Goal: Task Accomplishment & Management: Manage account settings

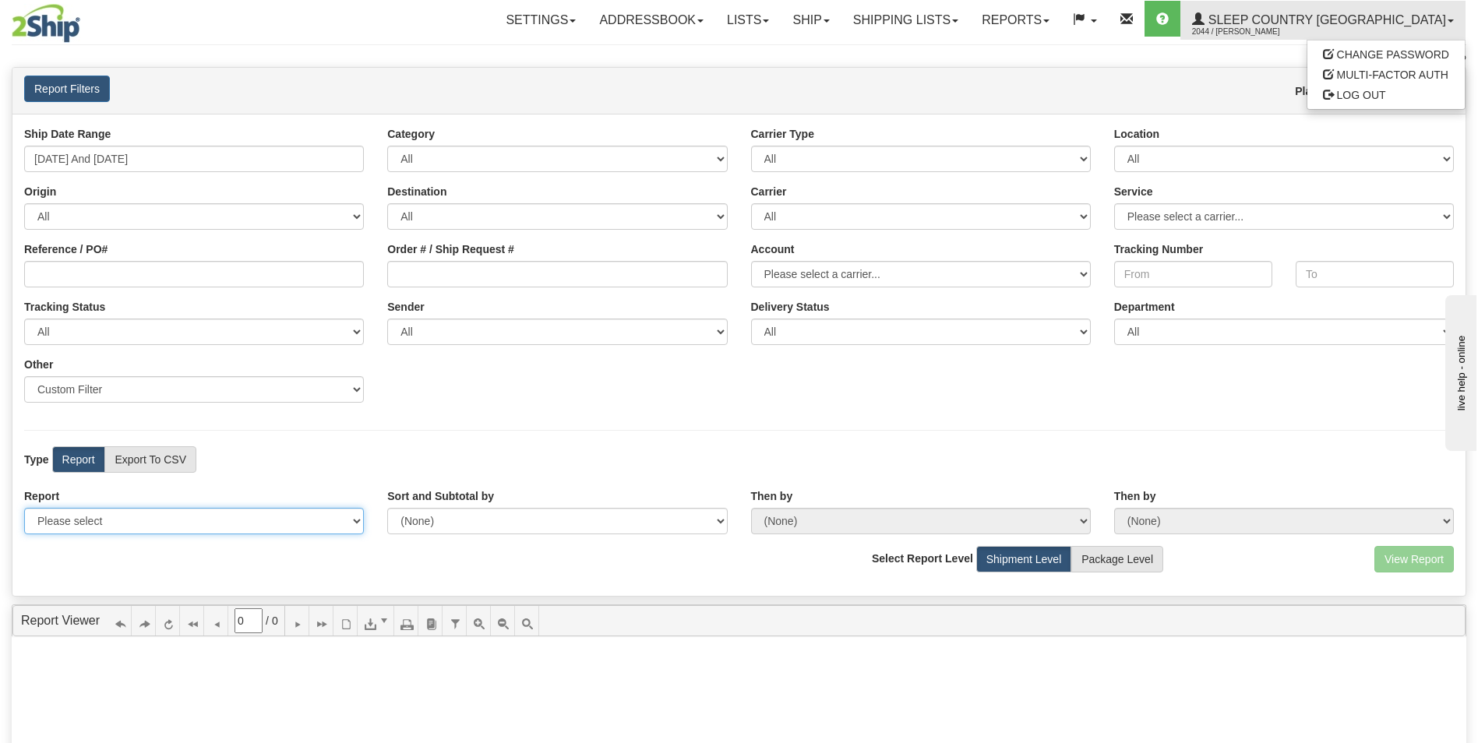
click at [355, 518] on select "Please select 1 Line Shipment Report Address Detail Basic Shipment Overview Can…" at bounding box center [194, 521] width 340 height 26
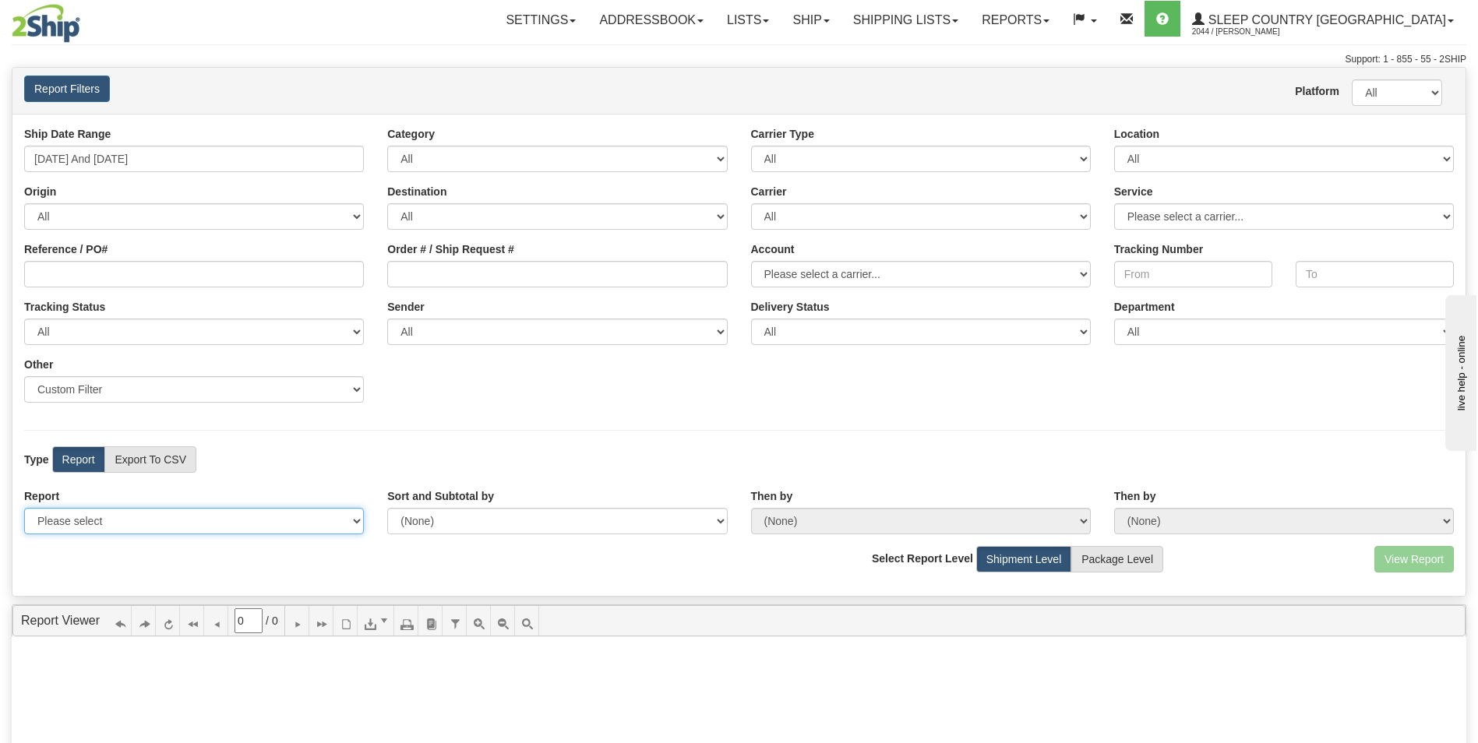
click at [355, 518] on select "Please select 1 Line Shipment Report Address Detail Basic Shipment Overview Can…" at bounding box center [194, 521] width 340 height 26
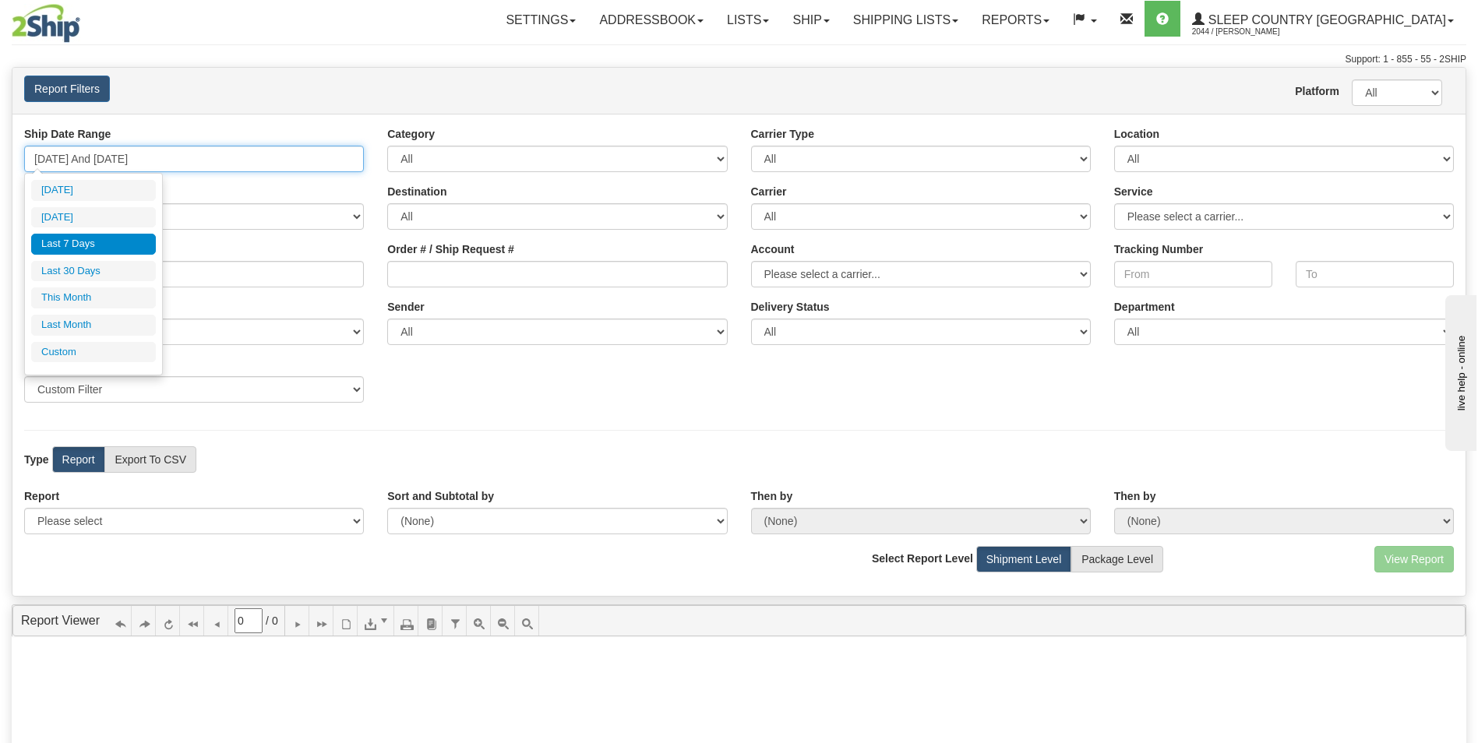
click at [189, 160] on input "08/07/2025 And 08/13/2025" at bounding box center [194, 159] width 340 height 26
click at [199, 155] on input "08/07/2025 And 08/13/2025" at bounding box center [194, 159] width 340 height 26
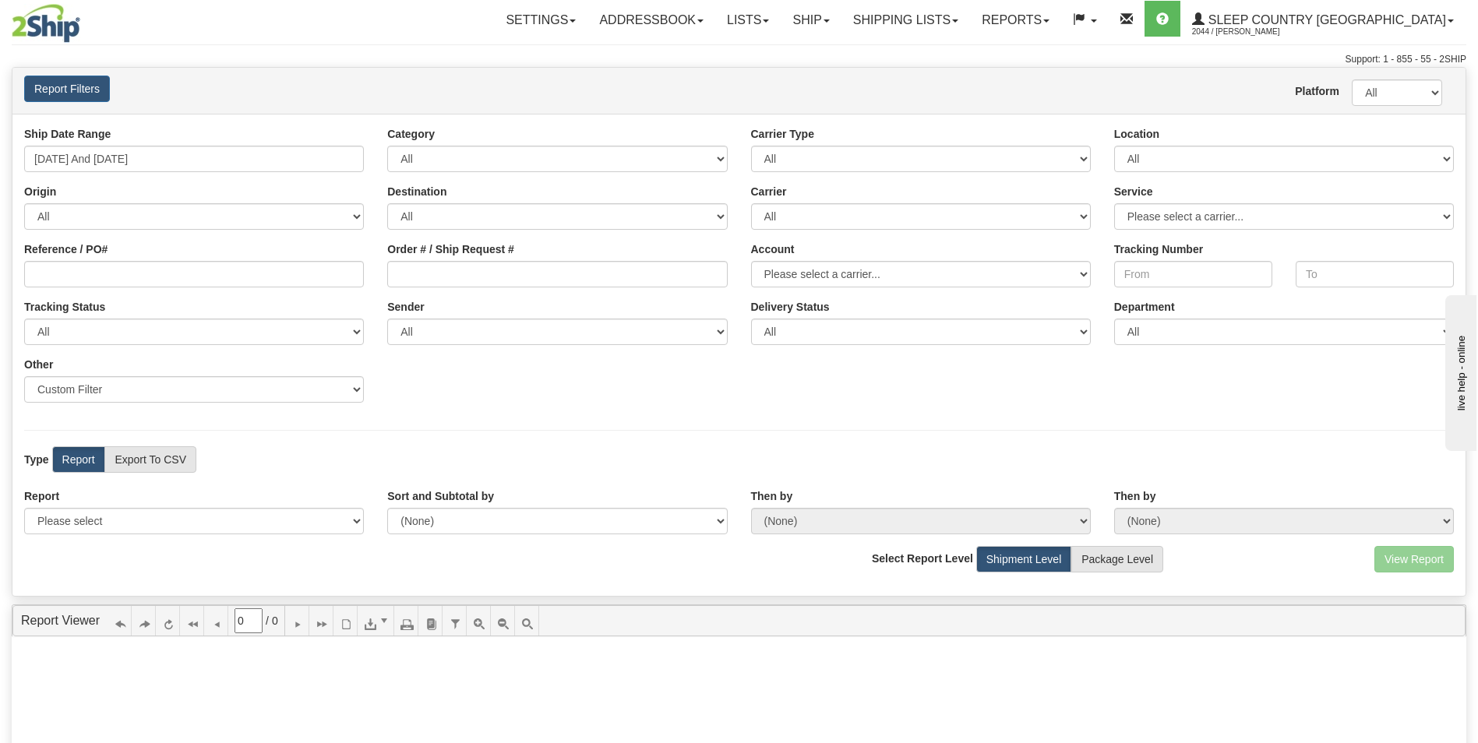
click at [506, 112] on div "Report Filters Platform All 2Ship Imported User Joy Sison" at bounding box center [738, 91] width 1453 height 46
click at [841, 23] on link "Ship" at bounding box center [811, 20] width 60 height 39
click at [805, 76] on span "OnHold / Order Queue" at bounding box center [770, 75] width 110 height 12
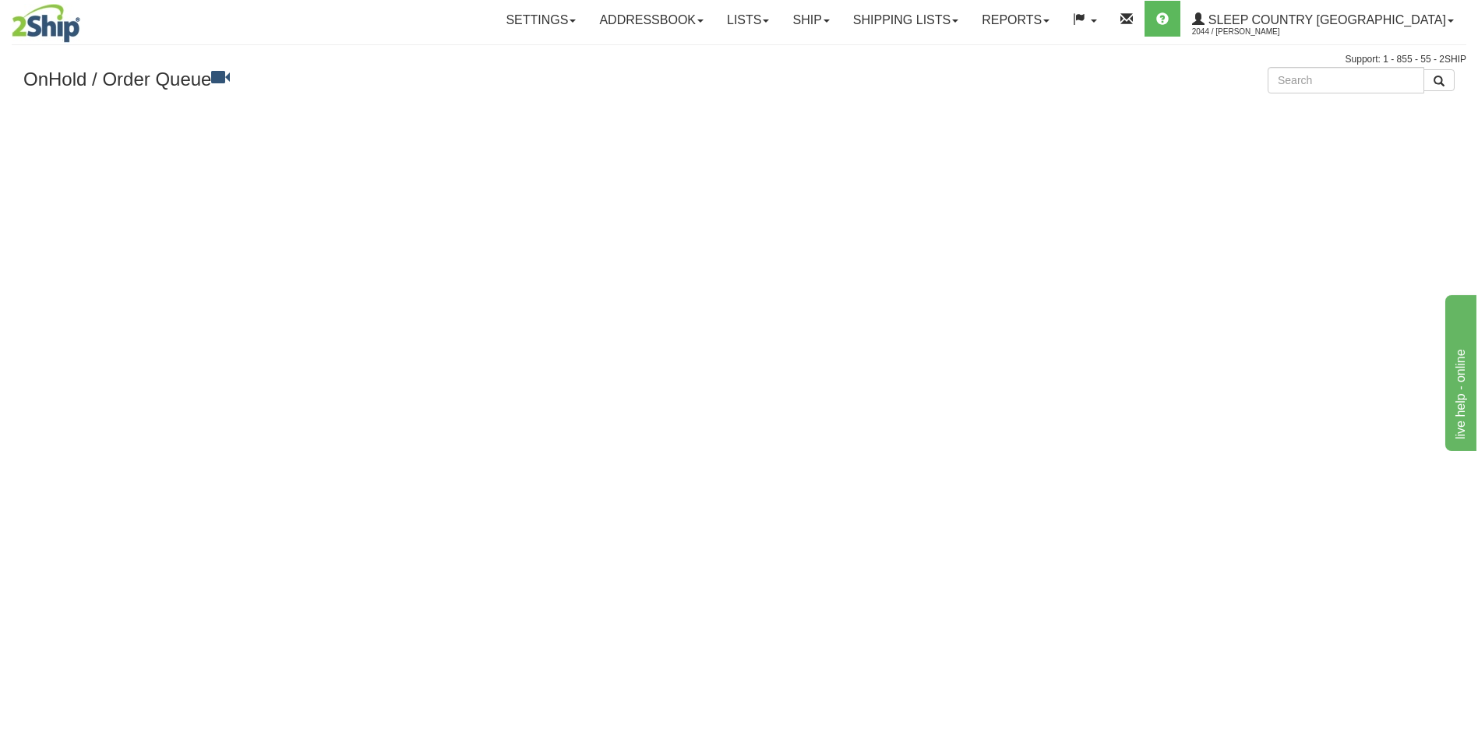
click at [68, 82] on h3 "OnHold / Order Queue" at bounding box center [375, 78] width 704 height 23
click at [841, 19] on link "Ship" at bounding box center [811, 20] width 60 height 39
click at [774, 51] on span "Ship Screen" at bounding box center [744, 54] width 59 height 12
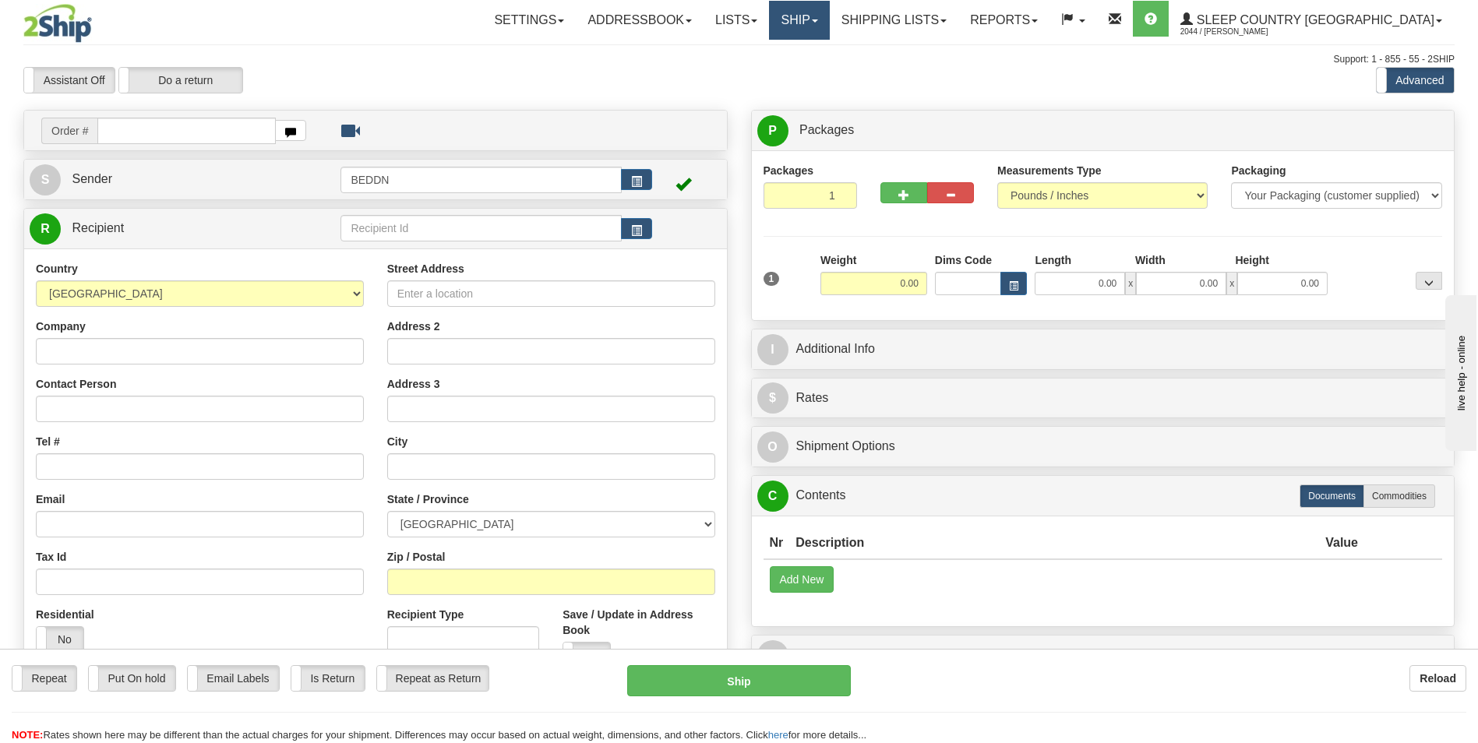
click at [829, 22] on link "Ship" at bounding box center [799, 20] width 60 height 39
click at [805, 77] on span "OnHold / Order Queue" at bounding box center [758, 75] width 110 height 12
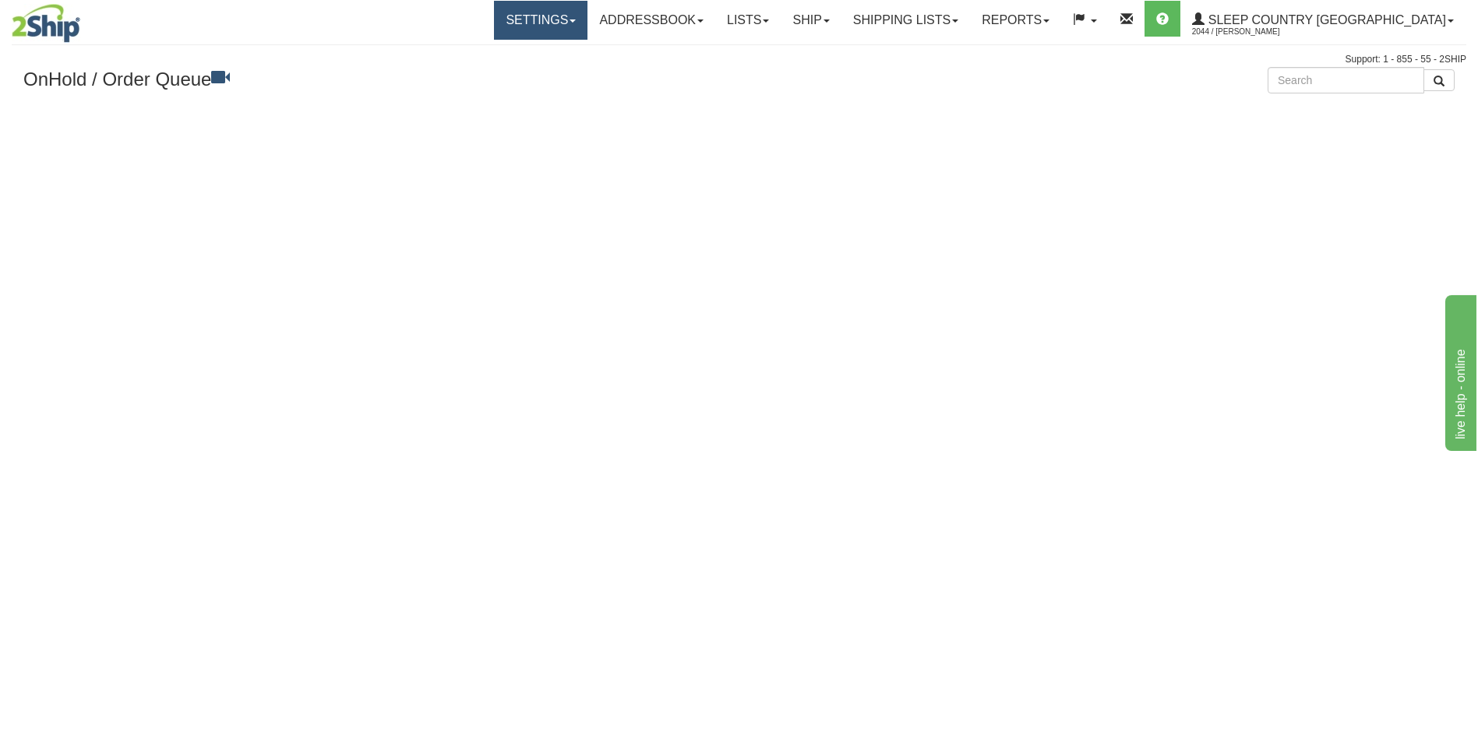
click at [587, 23] on link "Settings" at bounding box center [540, 20] width 93 height 39
click at [581, 16] on link "Settings" at bounding box center [540, 20] width 93 height 39
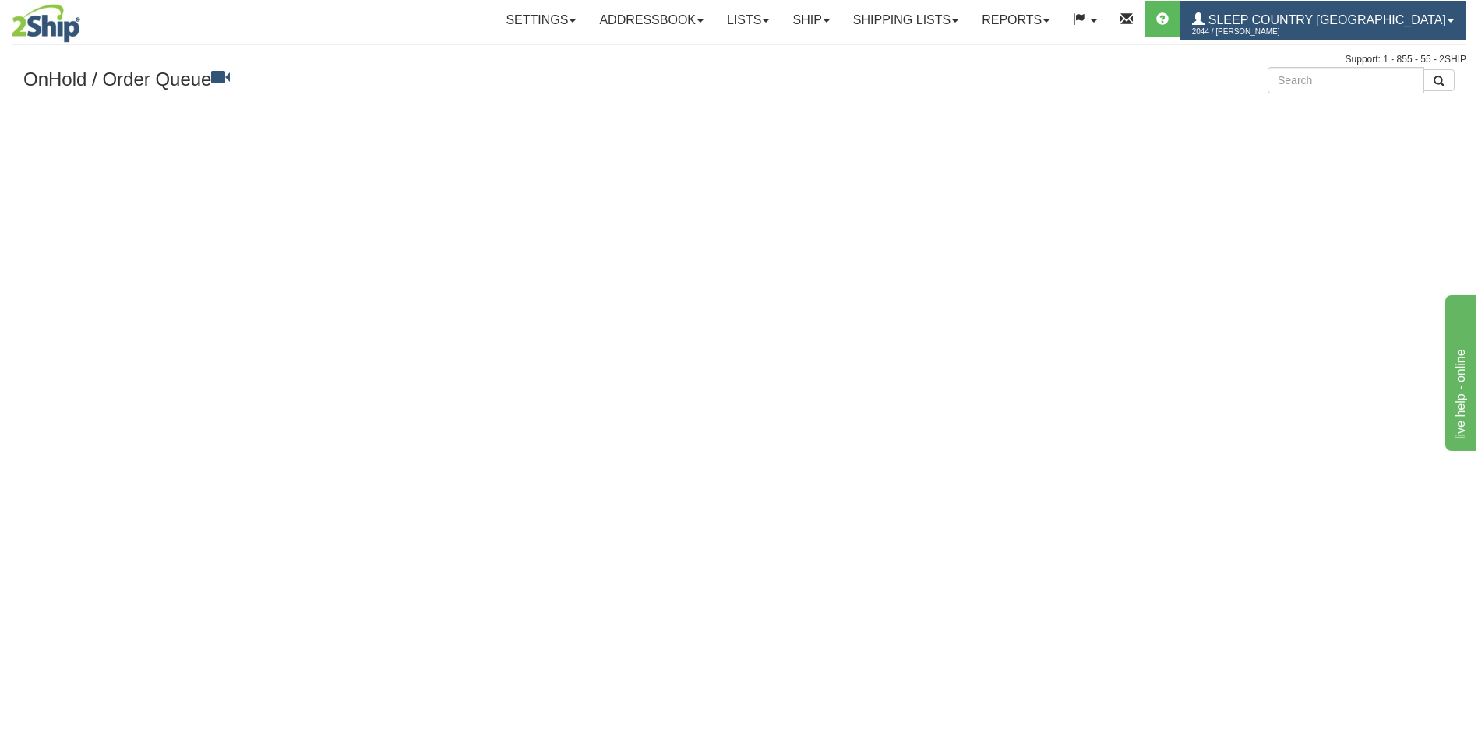
click at [1341, 18] on span "Sleep Country [GEOGRAPHIC_DATA]" at bounding box center [1324, 19] width 241 height 13
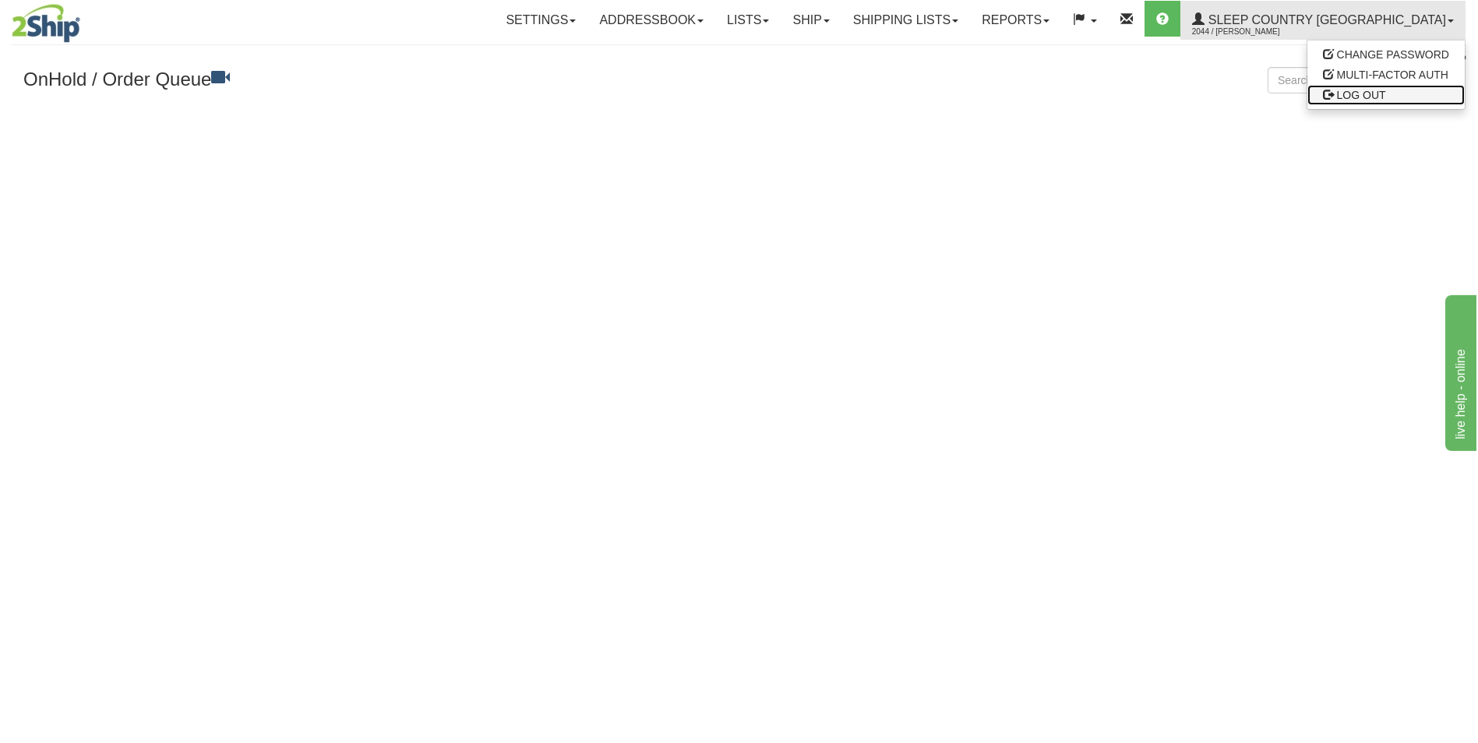
click at [1349, 93] on span "LOG OUT" at bounding box center [1361, 95] width 49 height 12
